Goal: Information Seeking & Learning: Understand process/instructions

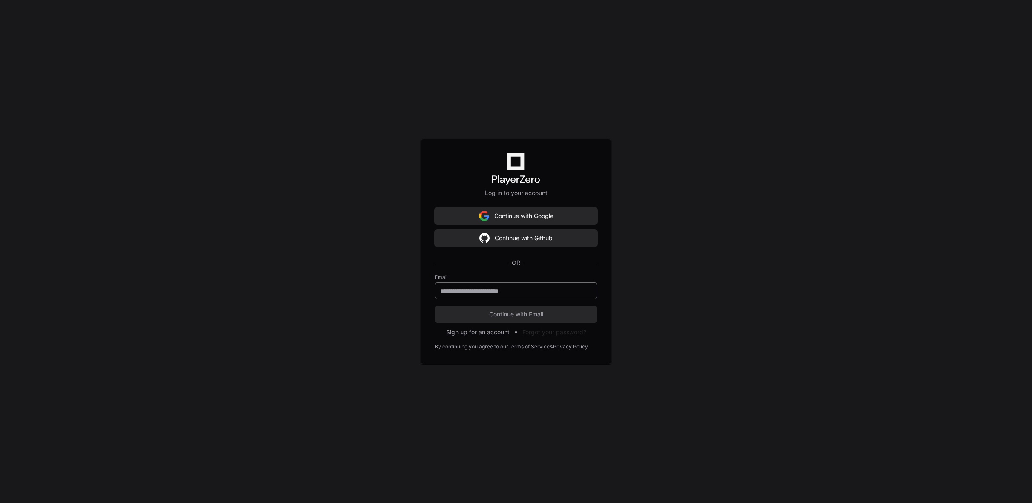
click at [514, 287] on input "email" at bounding box center [516, 290] width 152 height 9
type input "**********"
click at [492, 314] on span "Continue with Email" at bounding box center [516, 314] width 163 height 9
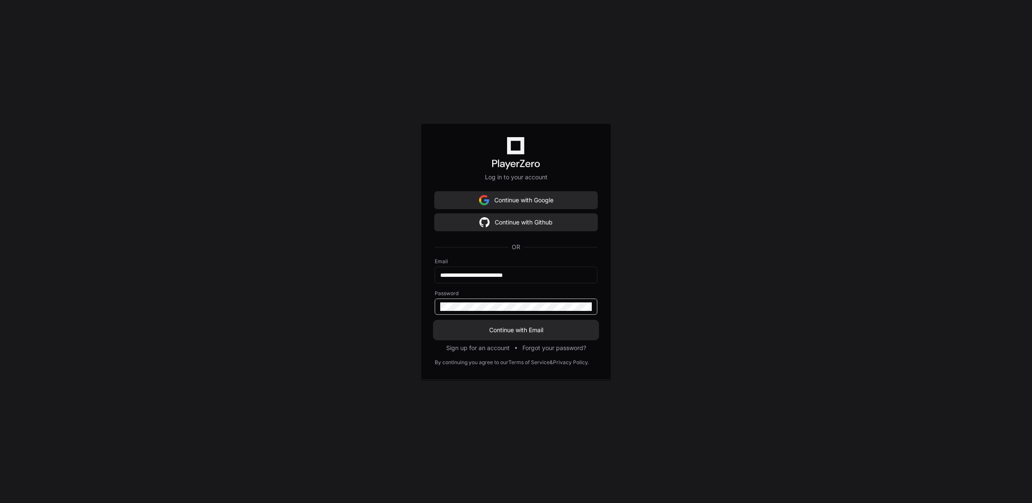
click at [528, 330] on span "Continue with Email" at bounding box center [516, 330] width 163 height 9
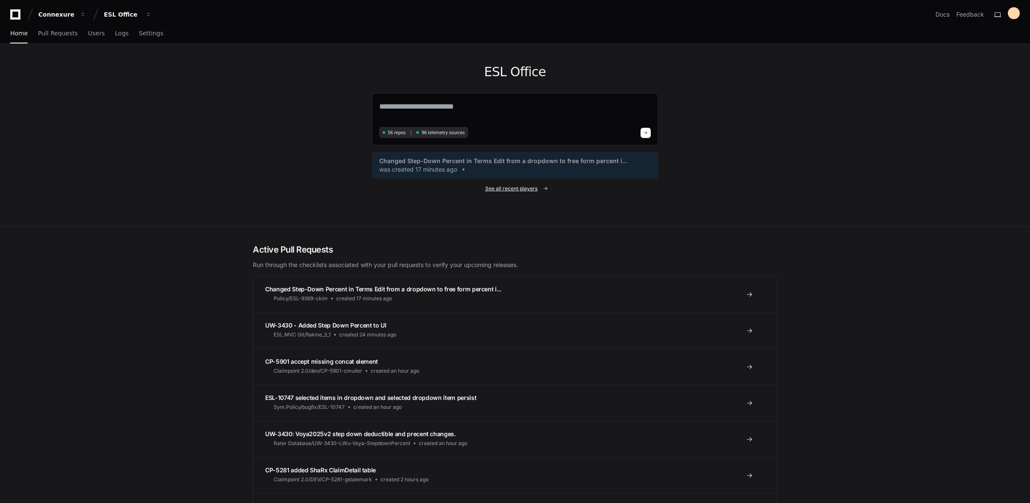
click at [504, 189] on span "See all recent players" at bounding box center [511, 188] width 52 height 7
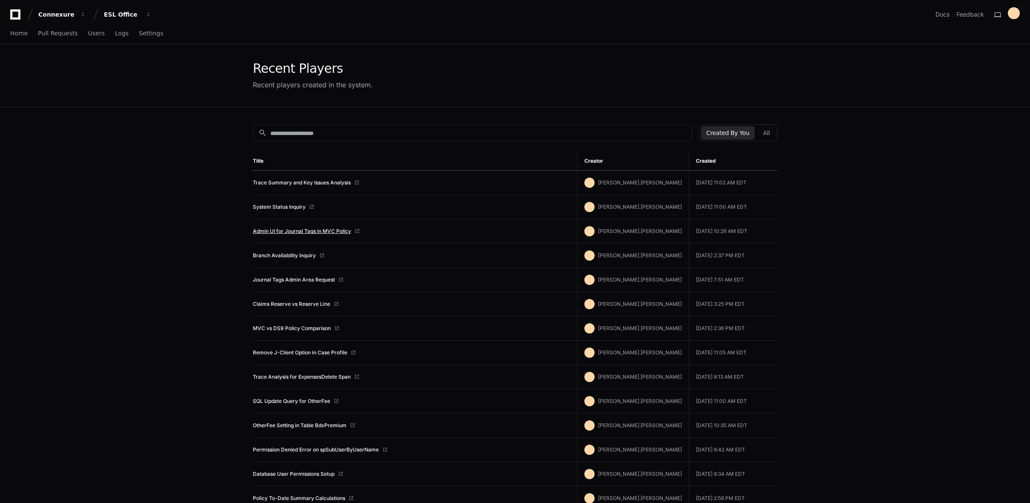
click at [294, 231] on link "Admin UI for Journal Tags in MVC Policy" at bounding box center [302, 231] width 98 height 7
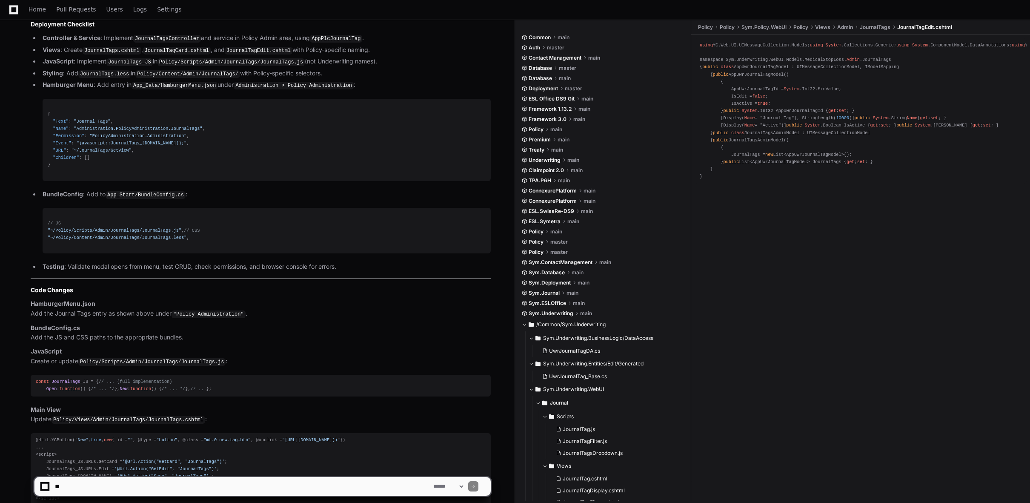
scroll to position [5390, 0]
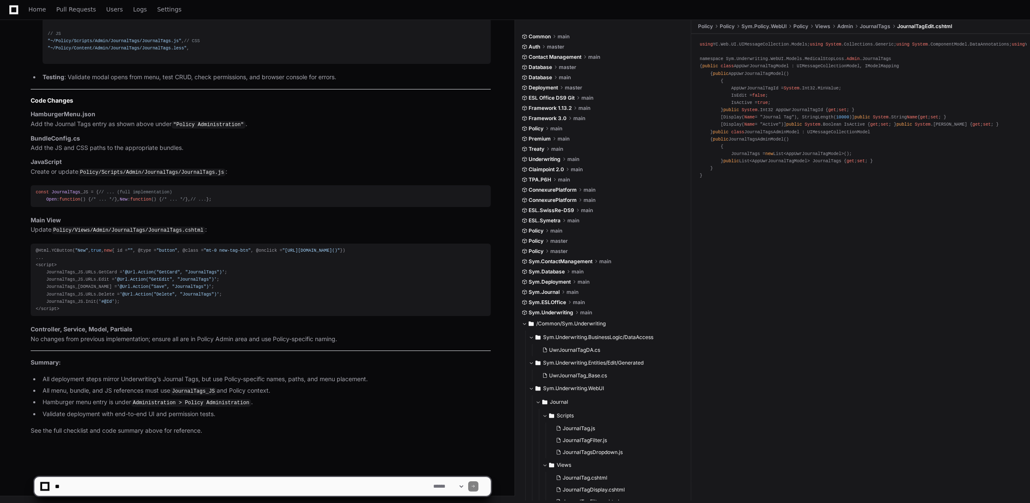
click at [101, 431] on p "See the full checklist and code summary above for reference ." at bounding box center [261, 431] width 460 height 10
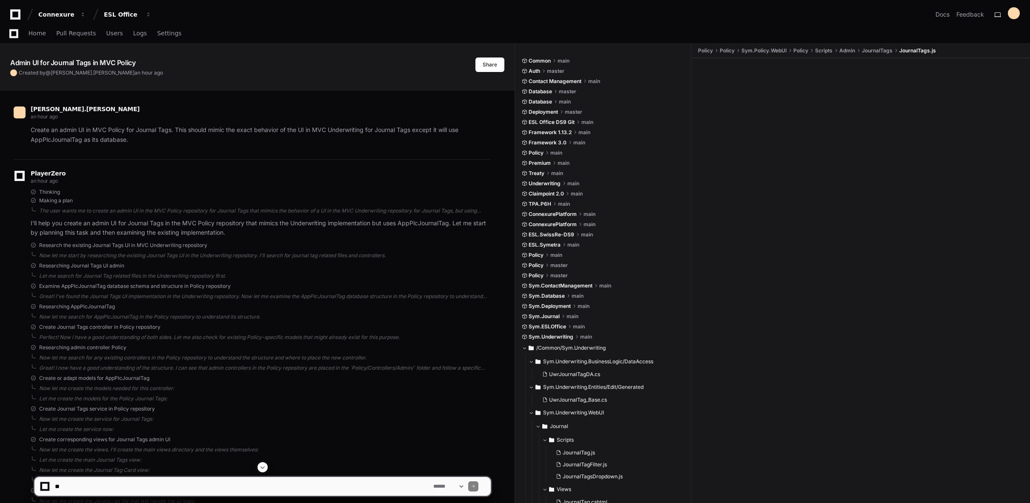
scroll to position [255, 0]
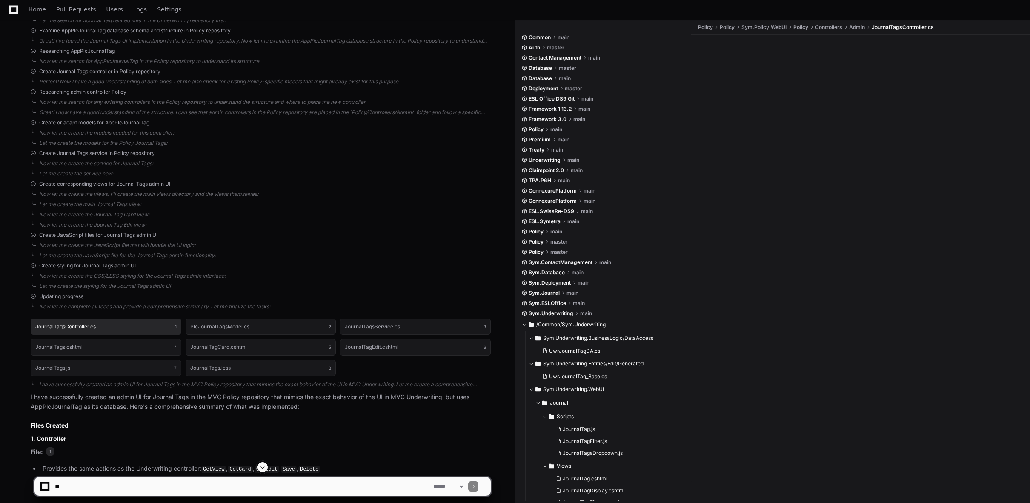
click at [114, 327] on button "JournalTagsController.cs 1" at bounding box center [106, 326] width 151 height 16
click at [232, 325] on h1 "PlcJournalTagsModel.cs" at bounding box center [219, 326] width 59 height 5
click at [389, 332] on button "JournalTagsService.cs 3" at bounding box center [415, 326] width 151 height 16
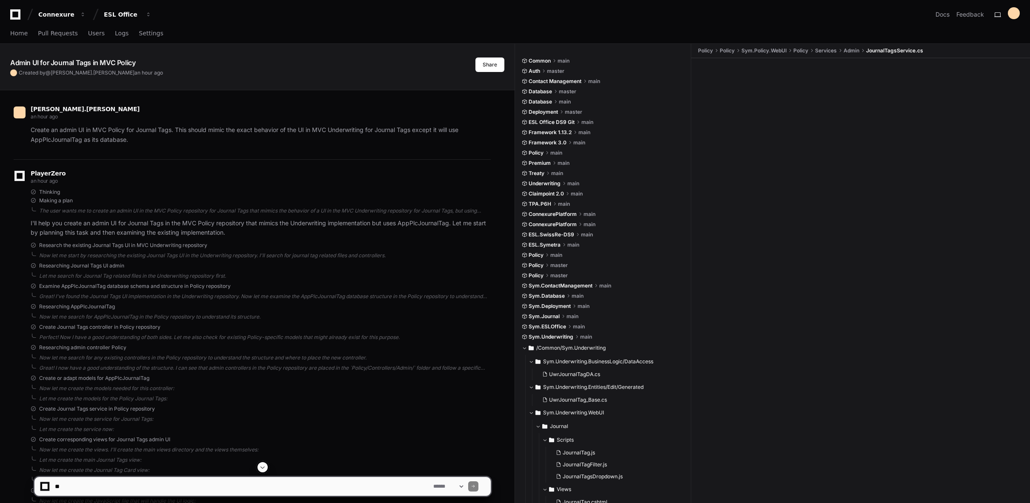
click at [149, 140] on p "Create an admin UI in MVC Policy for Journal Tags. This should mimic the exact …" at bounding box center [261, 135] width 460 height 20
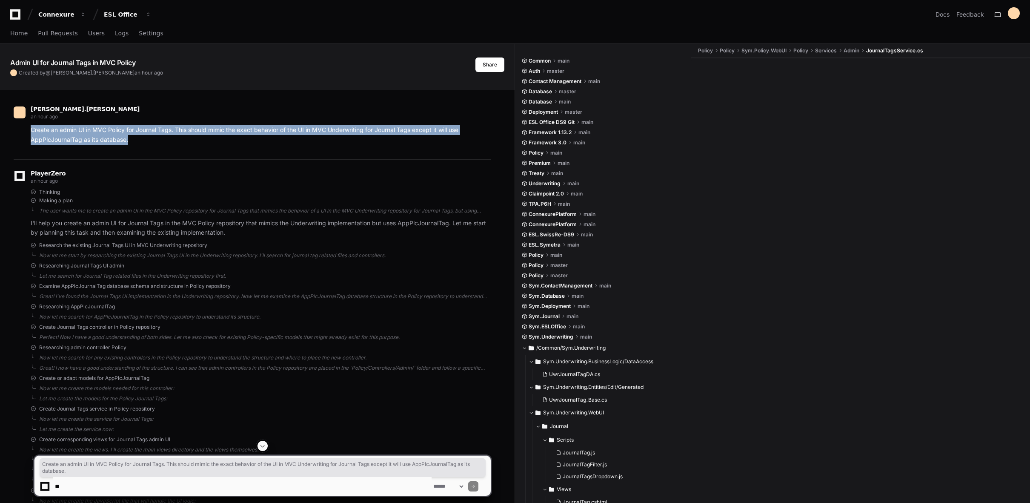
drag, startPoint x: 147, startPoint y: 141, endPoint x: 8, endPoint y: 132, distance: 139.5
copy p "Create an admin UI in MVC Policy for Journal Tags. This should mimic the exact …"
